Goal: Task Accomplishment & Management: Use online tool/utility

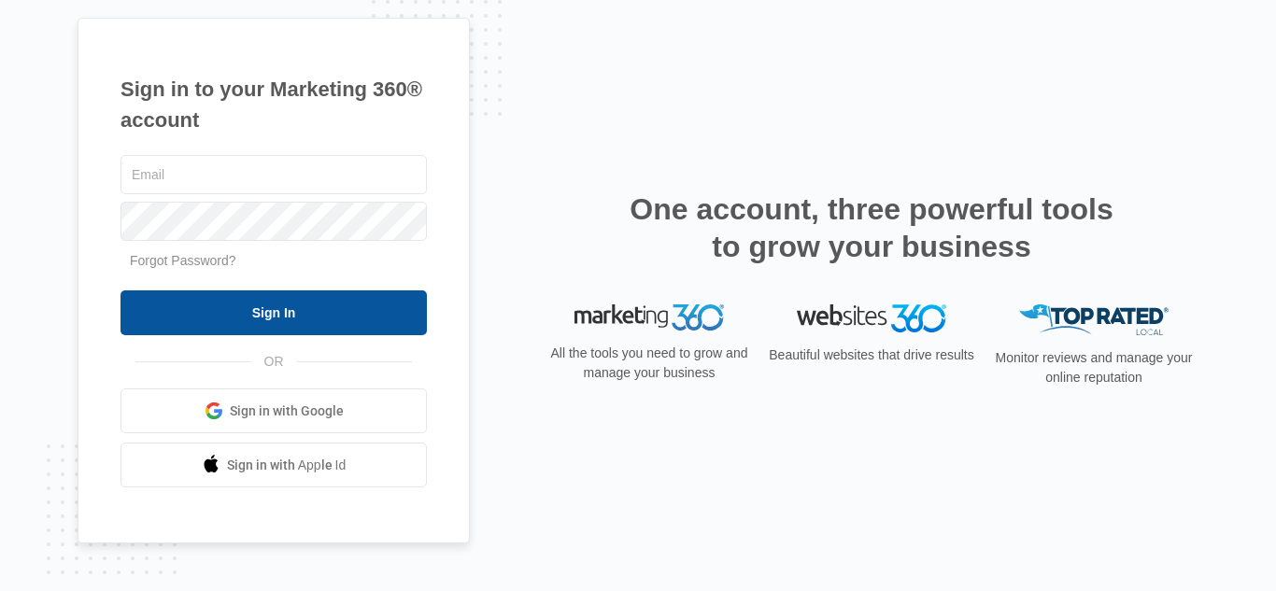
type input "[EMAIL_ADDRESS][DOMAIN_NAME]"
click at [276, 303] on input "Sign In" at bounding box center [273, 312] width 306 height 45
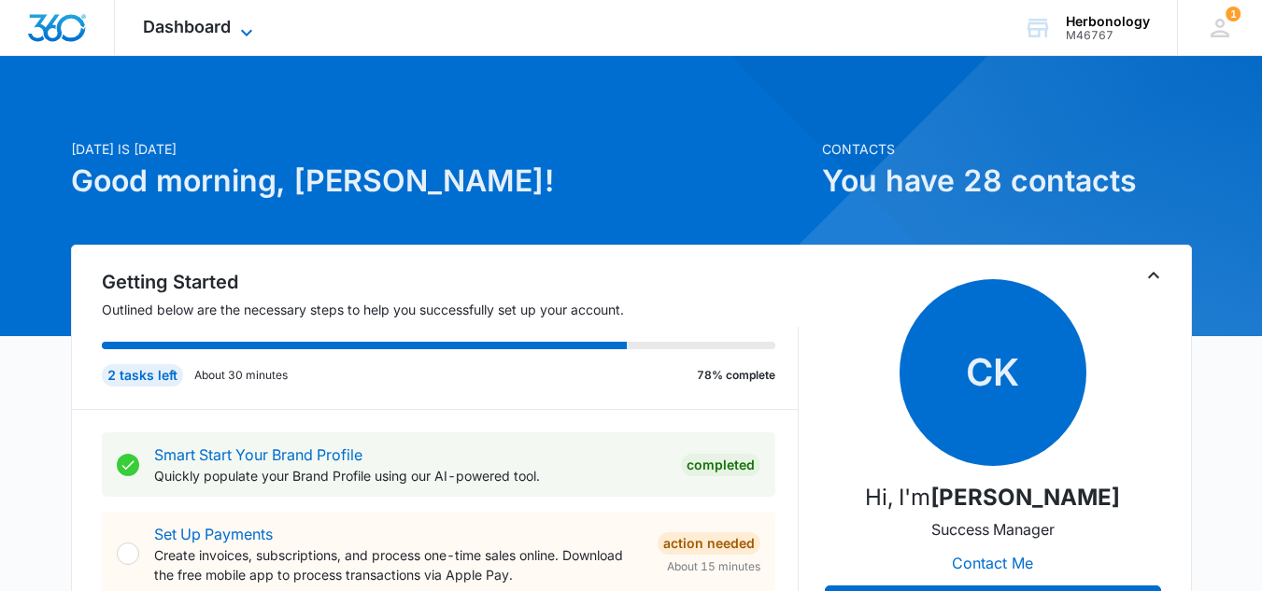
click at [205, 17] on span "Dashboard" at bounding box center [187, 27] width 88 height 20
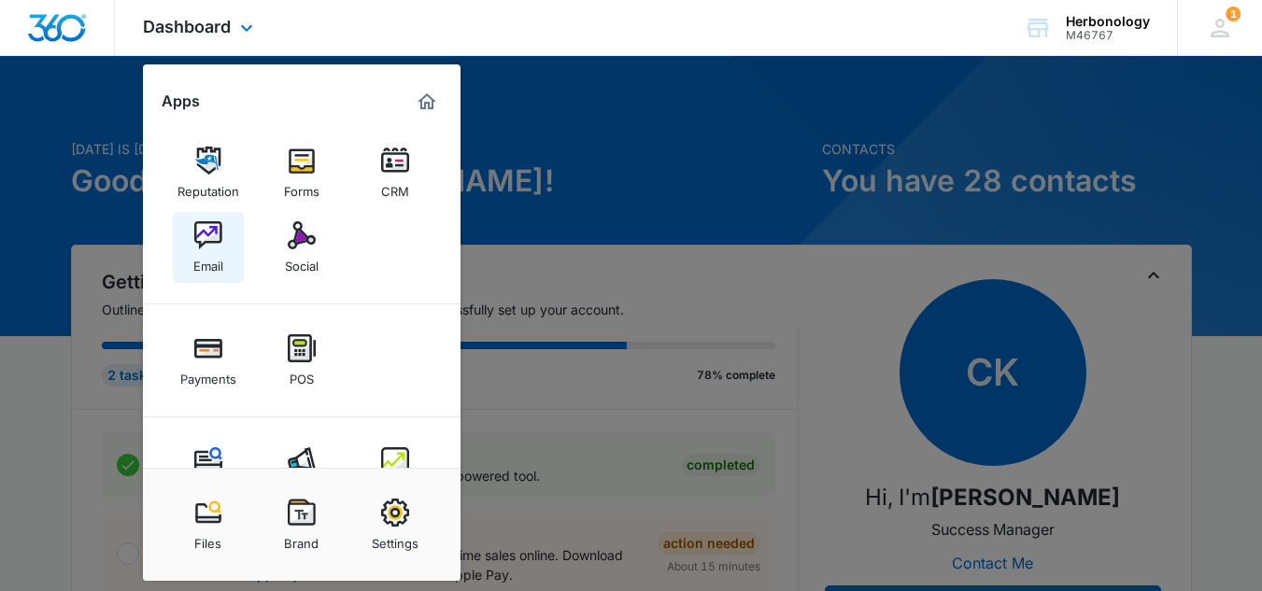
click at [202, 238] on img at bounding box center [208, 235] width 28 height 28
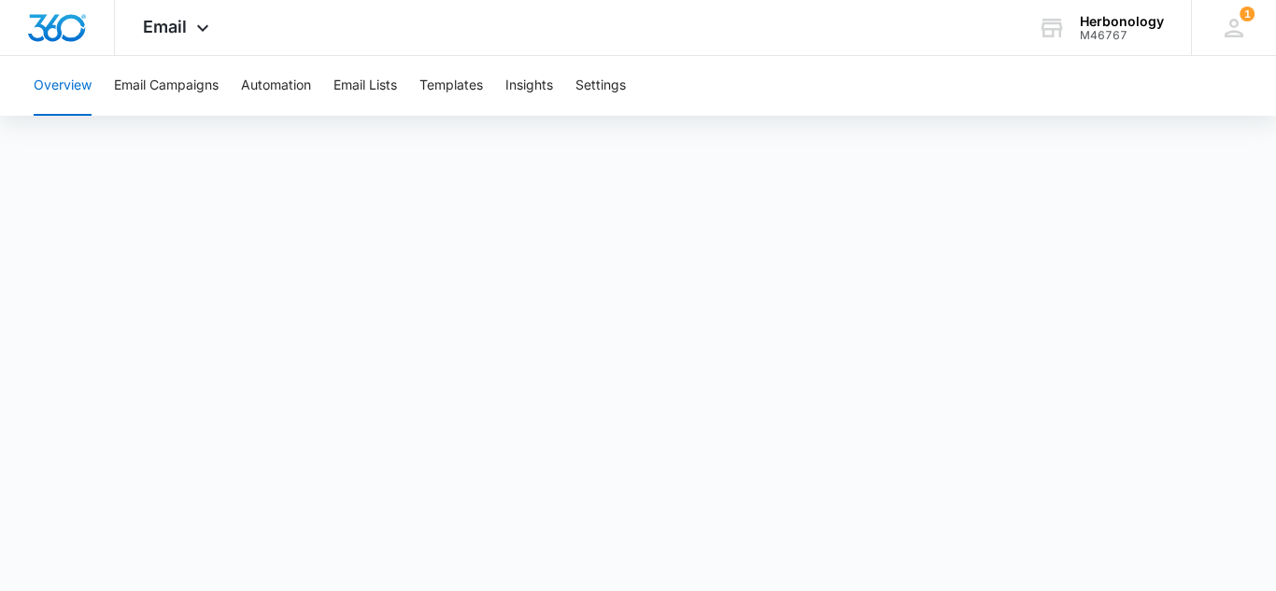
click at [1028, 63] on div "Overview Email Campaigns Automation Email Lists Templates Insights Settings" at bounding box center [637, 86] width 1231 height 60
